Goal: Navigation & Orientation: Find specific page/section

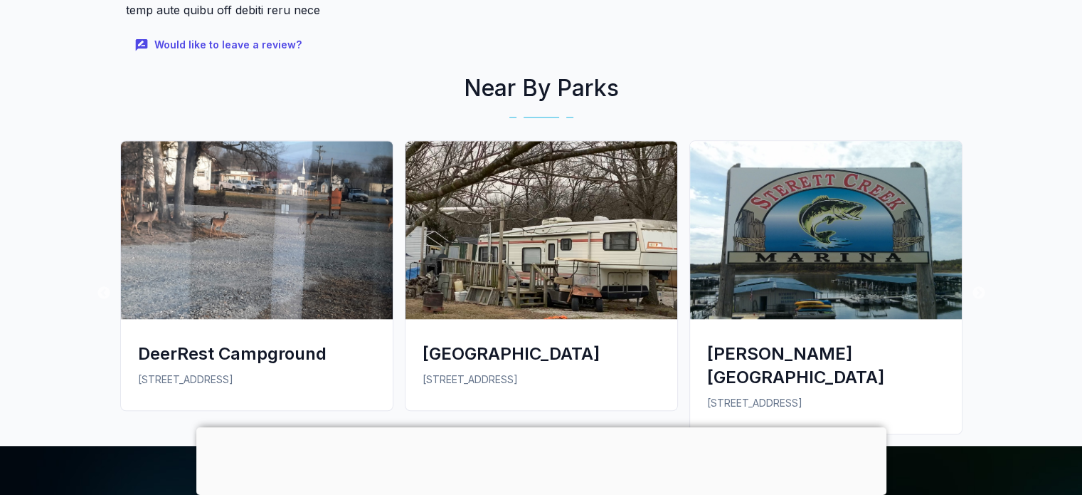
scroll to position [1236, 0]
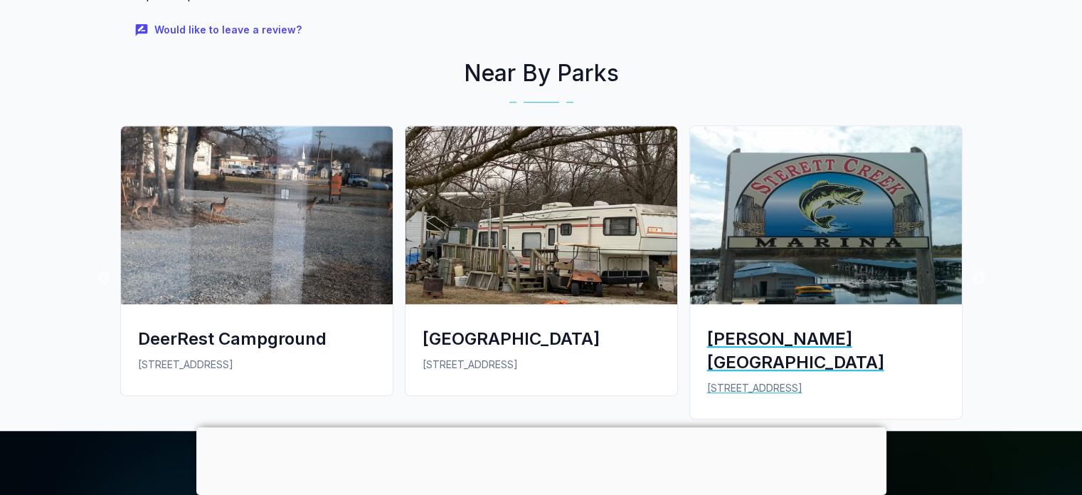
click at [812, 265] on img at bounding box center [826, 215] width 272 height 178
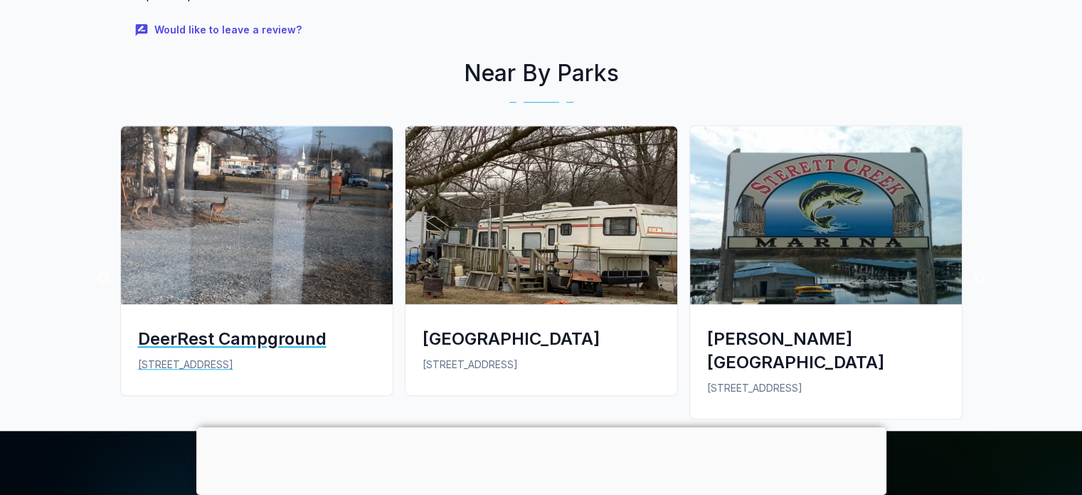
click at [225, 156] on img at bounding box center [257, 215] width 272 height 178
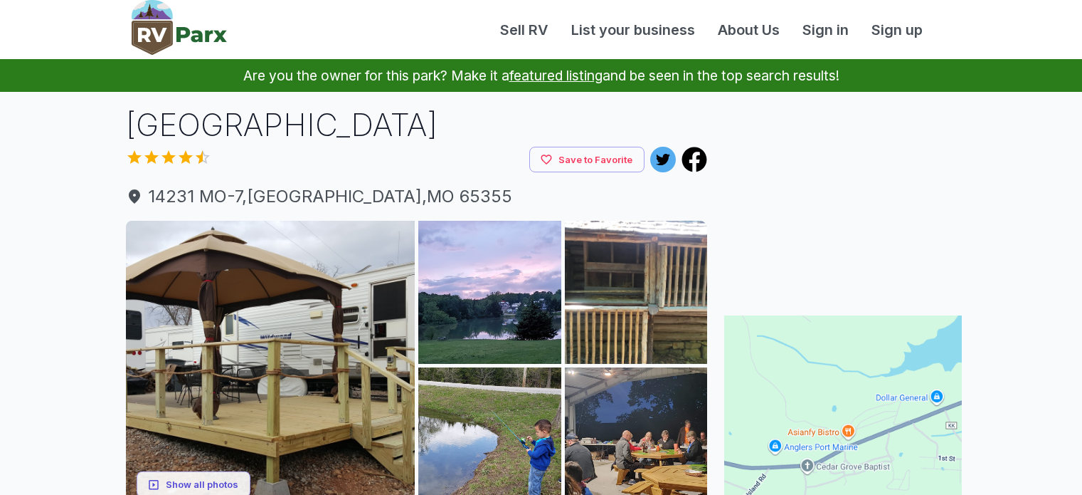
scroll to position [1236, 0]
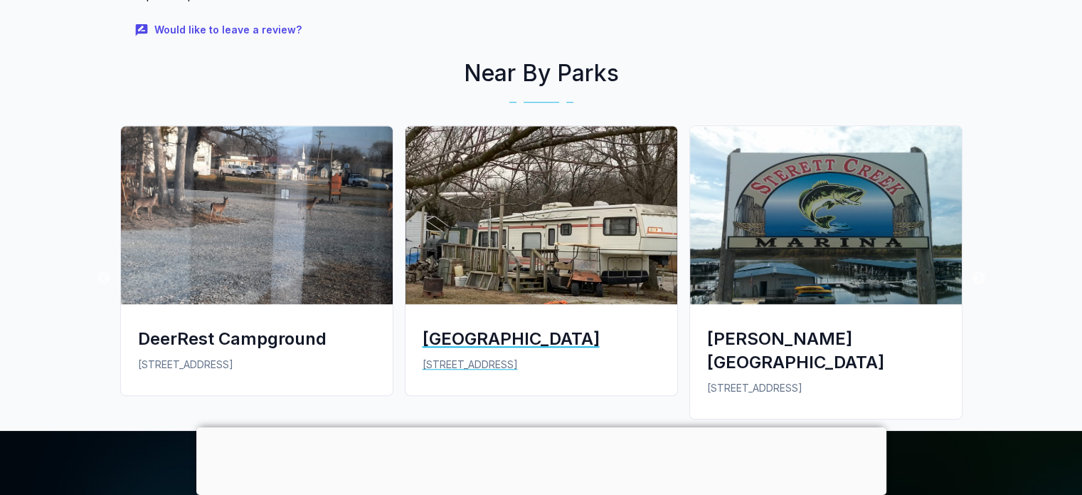
click at [526, 343] on div "[GEOGRAPHIC_DATA]" at bounding box center [542, 338] width 238 height 23
